Goal: Information Seeking & Learning: Find specific fact

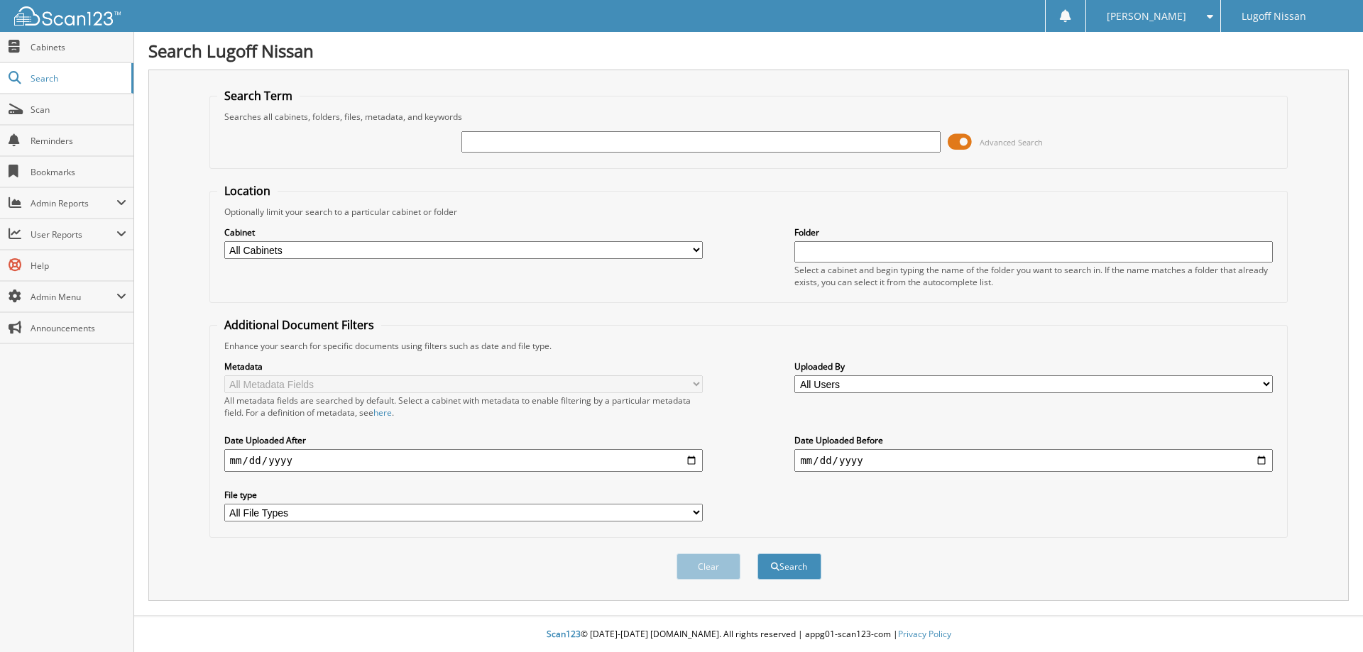
click at [547, 146] on input "text" at bounding box center [700, 141] width 478 height 21
type input "18755"
click at [757, 554] on button "Search" at bounding box center [789, 567] width 64 height 26
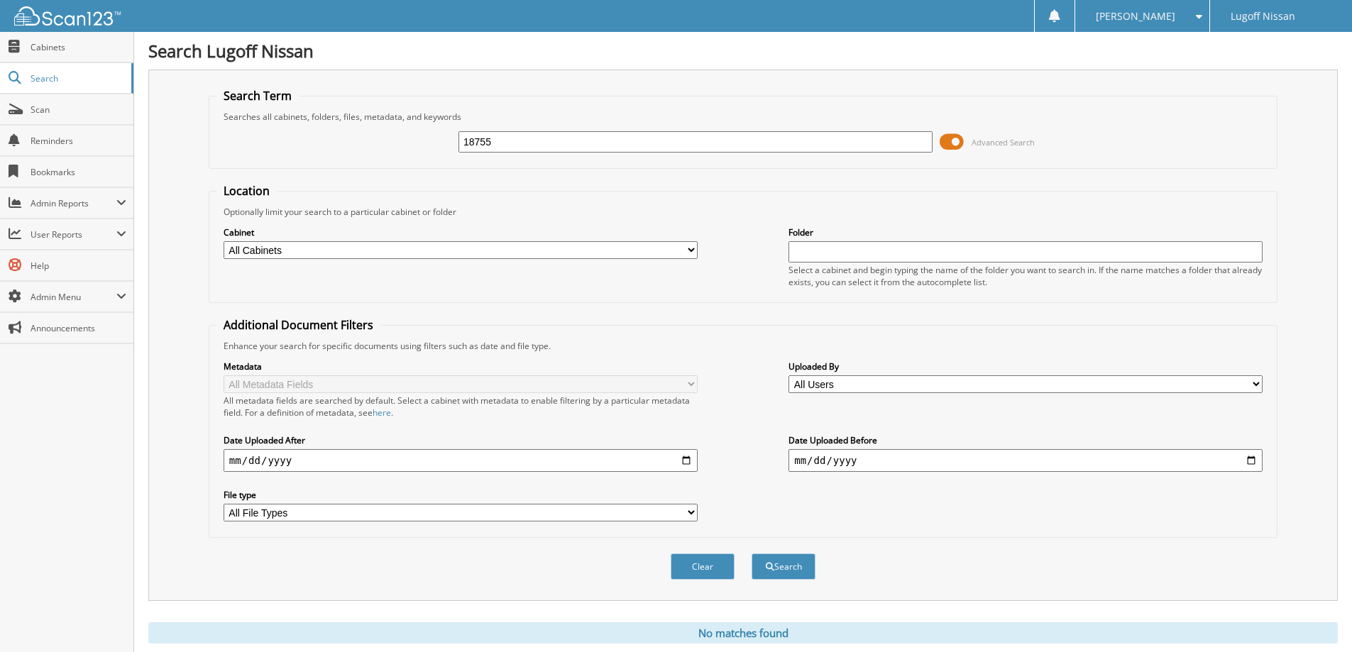
drag, startPoint x: 509, startPoint y: 143, endPoint x: 275, endPoint y: 109, distance: 236.6
click at [309, 115] on fieldset "Search Term Searches all cabinets, folders, files, metadata, and keywords 18755…" at bounding box center [743, 128] width 1069 height 81
click at [324, 163] on fieldset "Search Term Searches all cabinets, folders, files, metadata, and keywords Advan…" at bounding box center [743, 128] width 1069 height 81
click at [481, 136] on input "text" at bounding box center [696, 141] width 474 height 21
